Goal: Use online tool/utility: Utilize a website feature to perform a specific function

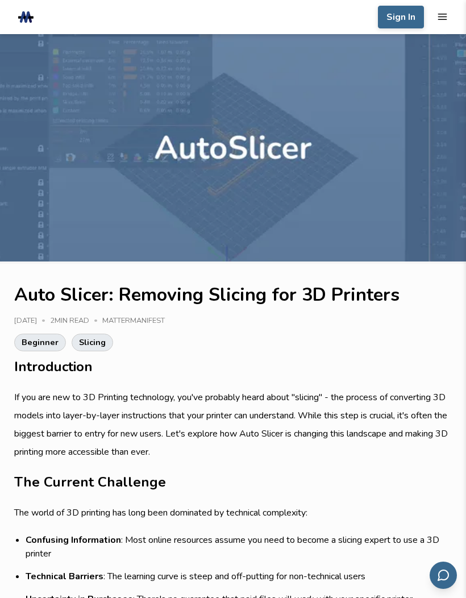
click at [447, 19] on icon "mobile navigation menu" at bounding box center [442, 16] width 11 height 11
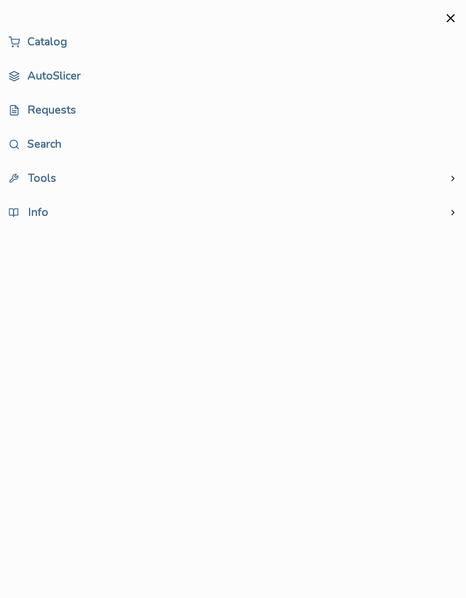
click at [69, 86] on link "AutoSlicer" at bounding box center [233, 76] width 449 height 23
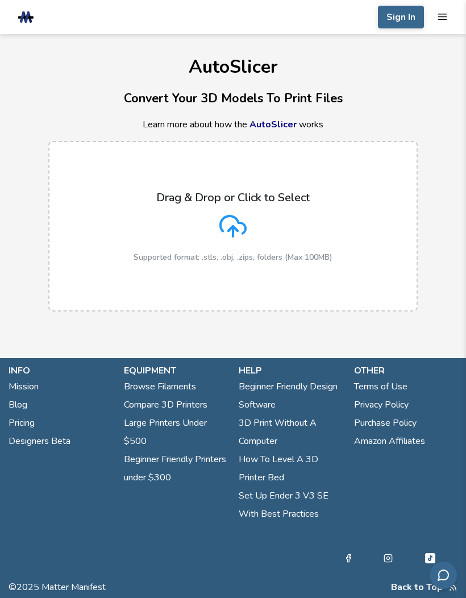
click at [248, 220] on div "Drag & Drop or Click to Select Supported format: .stls, .obj, .zips, folders (M…" at bounding box center [233, 226] width 199 height 71
click at [0, 0] on input "Drag & Drop or Click to Select Supported format: .stls, .obj, .zips, folders (M…" at bounding box center [0, 0] width 0 height 0
click at [236, 221] on icon at bounding box center [233, 226] width 27 height 27
click at [0, 0] on input "Drag & Drop or Click to Select Supported format: .stls, .obj, .zips, folders (M…" at bounding box center [0, 0] width 0 height 0
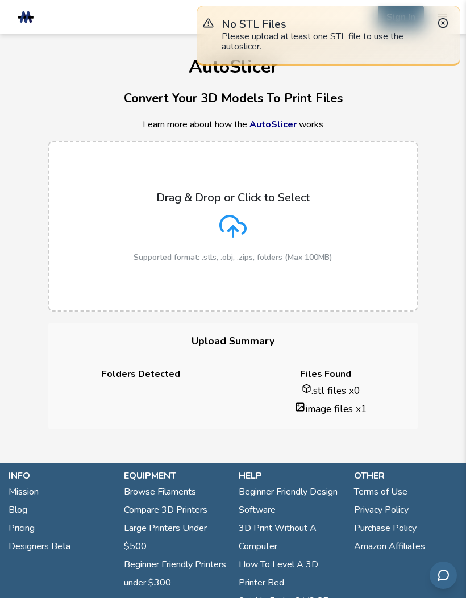
click at [232, 238] on icon at bounding box center [233, 226] width 27 height 27
click at [0, 0] on input "Drag & Drop or Click to Select Supported format: .stls, .obj, .zips, folders (M…" at bounding box center [0, 0] width 0 height 0
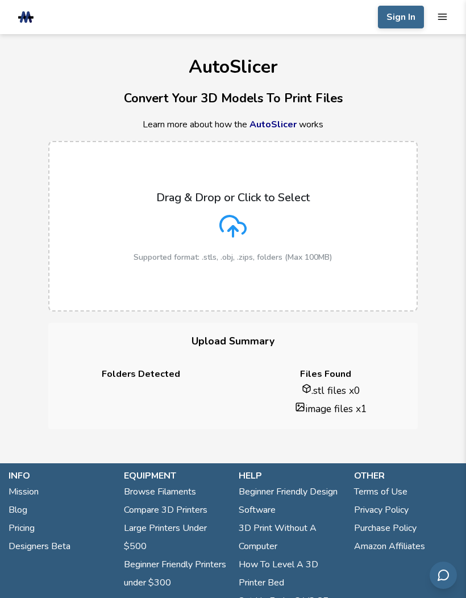
click at [447, 13] on icon "mobile navigation menu" at bounding box center [442, 16] width 11 height 11
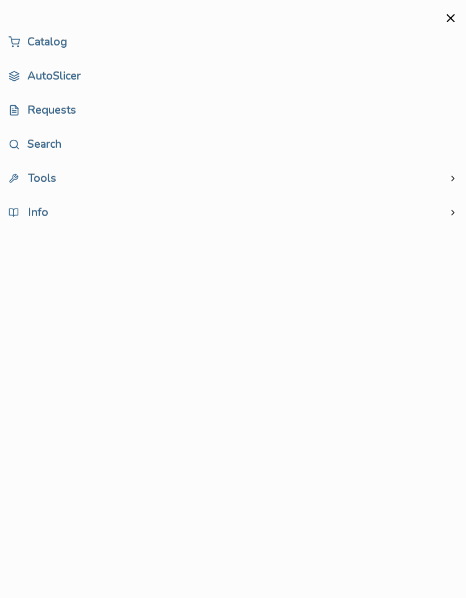
click at [460, 14] on aside "Catalog AutoSlicer Requests Search Tools Info" at bounding box center [233, 299] width 466 height 598
click at [453, 13] on icon "close mobile navigation menu" at bounding box center [451, 18] width 14 height 14
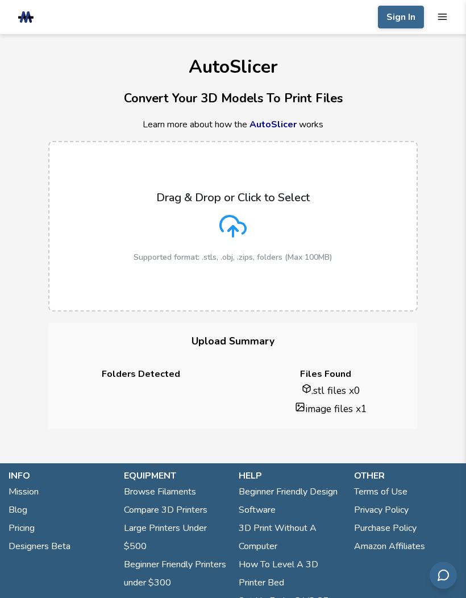
click at [375, 405] on li "image files x 1" at bounding box center [331, 409] width 155 height 14
click at [265, 412] on li "image files x 1" at bounding box center [331, 409] width 155 height 14
click at [156, 411] on div "Folders Detected" at bounding box center [140, 394] width 185 height 51
click at [448, 15] on icon "mobile navigation menu" at bounding box center [442, 16] width 11 height 11
